Goal: Task Accomplishment & Management: Manage account settings

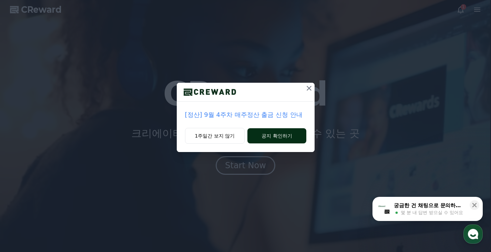
click at [263, 139] on button "공지 확인하기" at bounding box center [276, 135] width 59 height 15
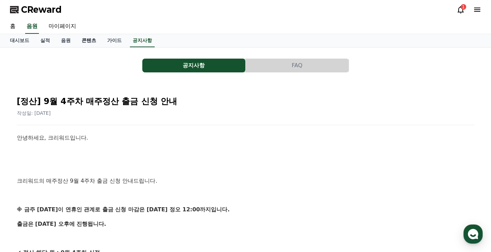
click at [92, 41] on link "콘텐츠" at bounding box center [88, 40] width 25 height 13
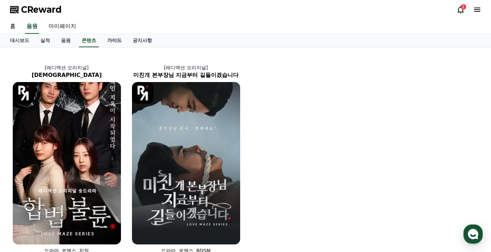
click at [106, 40] on link "가이드" at bounding box center [114, 40] width 25 height 13
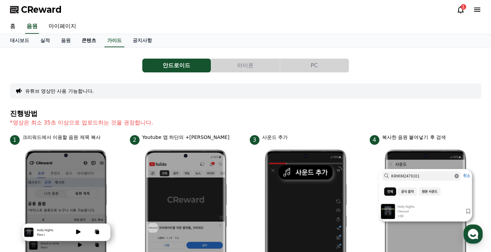
click at [84, 41] on link "콘텐츠" at bounding box center [88, 40] width 25 height 13
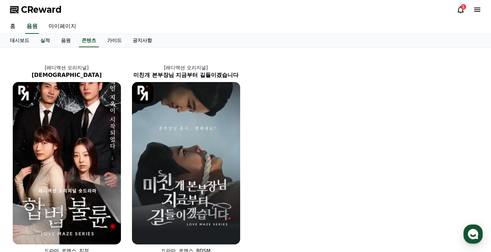
click at [461, 10] on icon at bounding box center [461, 10] width 8 height 8
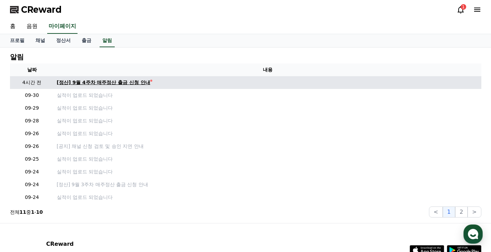
click at [103, 81] on div "[정산] 9월 4주차 매주정산 출금 신청 안내" at bounding box center [104, 82] width 94 height 7
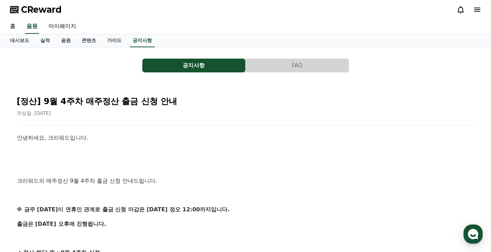
click at [470, 8] on div at bounding box center [469, 10] width 25 height 8
click at [473, 10] on icon at bounding box center [477, 10] width 8 height 8
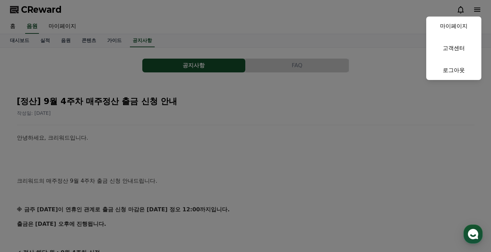
click at [301, 39] on button "close" at bounding box center [245, 126] width 491 height 252
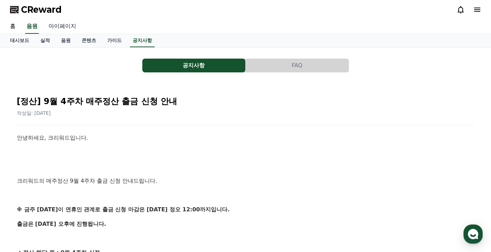
click at [73, 30] on link "마이페이지" at bounding box center [62, 26] width 39 height 14
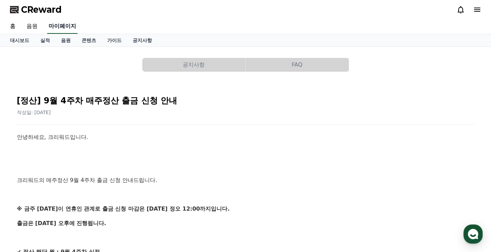
select select "**********"
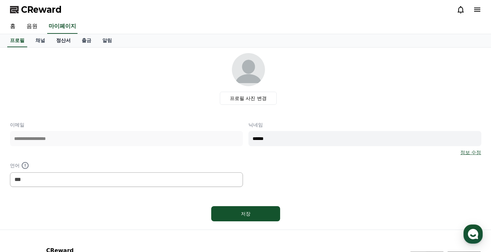
click at [67, 40] on link "정산서" at bounding box center [63, 40] width 25 height 13
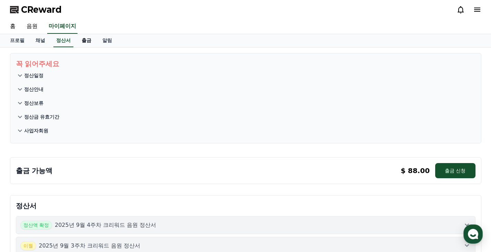
click at [79, 39] on link "출금" at bounding box center [86, 40] width 21 height 13
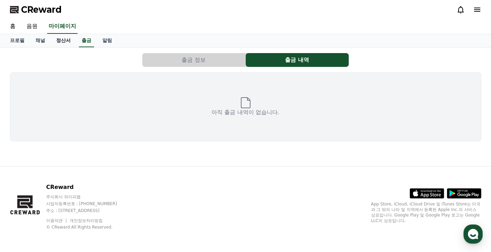
click at [69, 40] on link "정산서" at bounding box center [63, 40] width 25 height 13
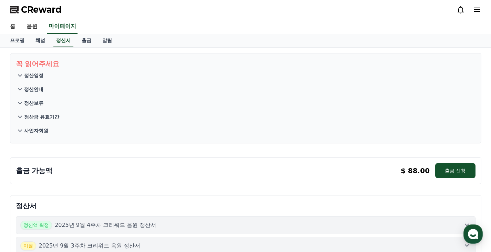
scroll to position [103, 0]
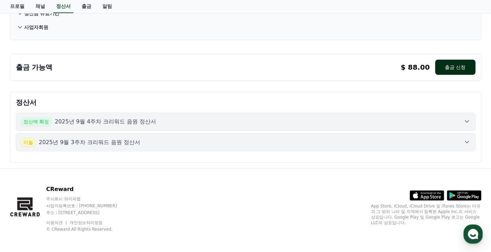
click at [461, 70] on button "출금 신청" at bounding box center [455, 67] width 40 height 15
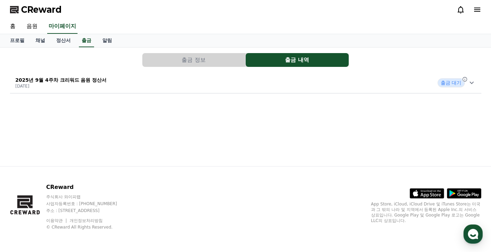
click at [470, 83] on icon at bounding box center [472, 83] width 8 height 8
